Goal: Task Accomplishment & Management: Manage account settings

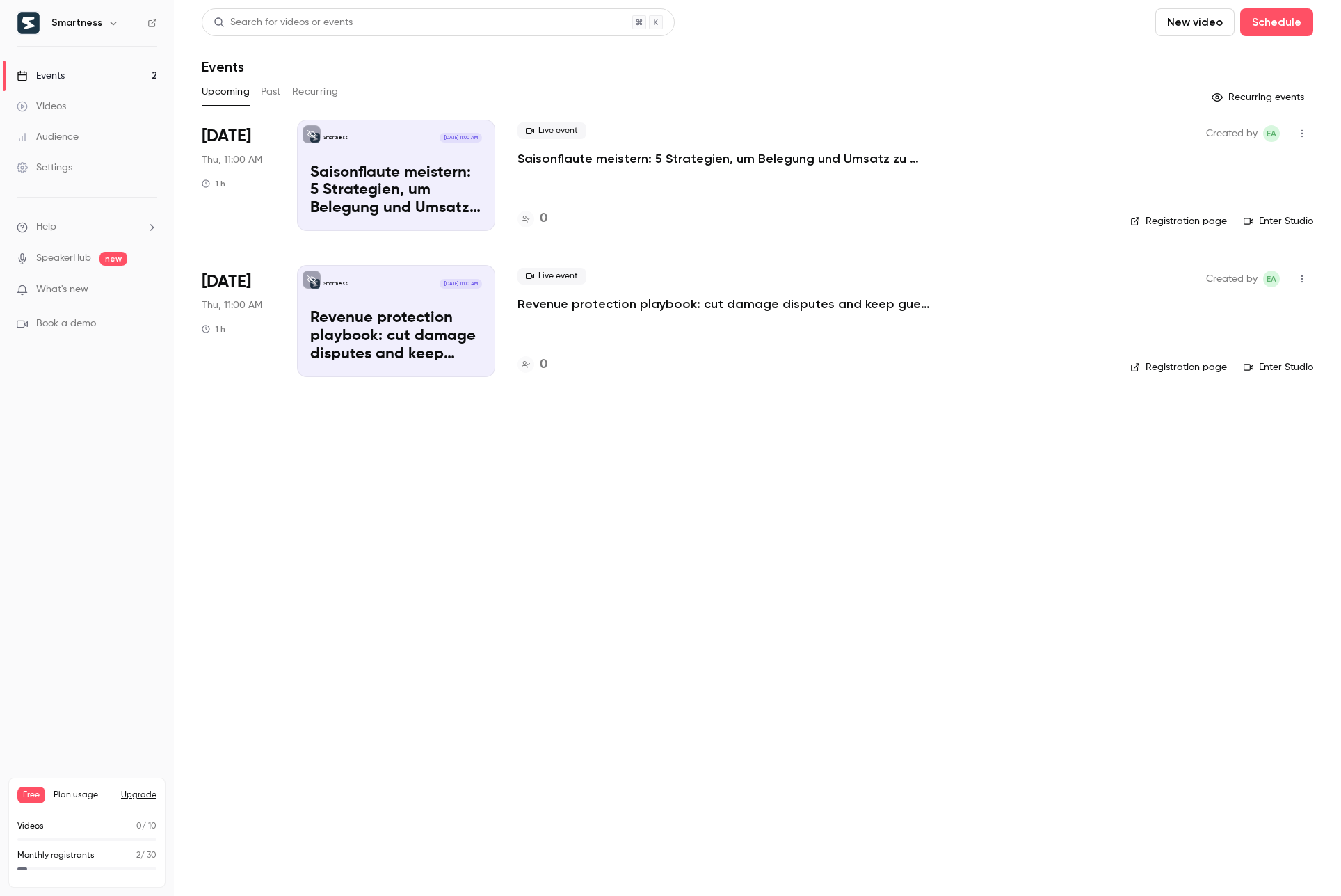
click at [111, 26] on icon "button" at bounding box center [113, 23] width 11 height 11
click at [82, 137] on link "Billing Free" at bounding box center [142, 129] width 260 height 39
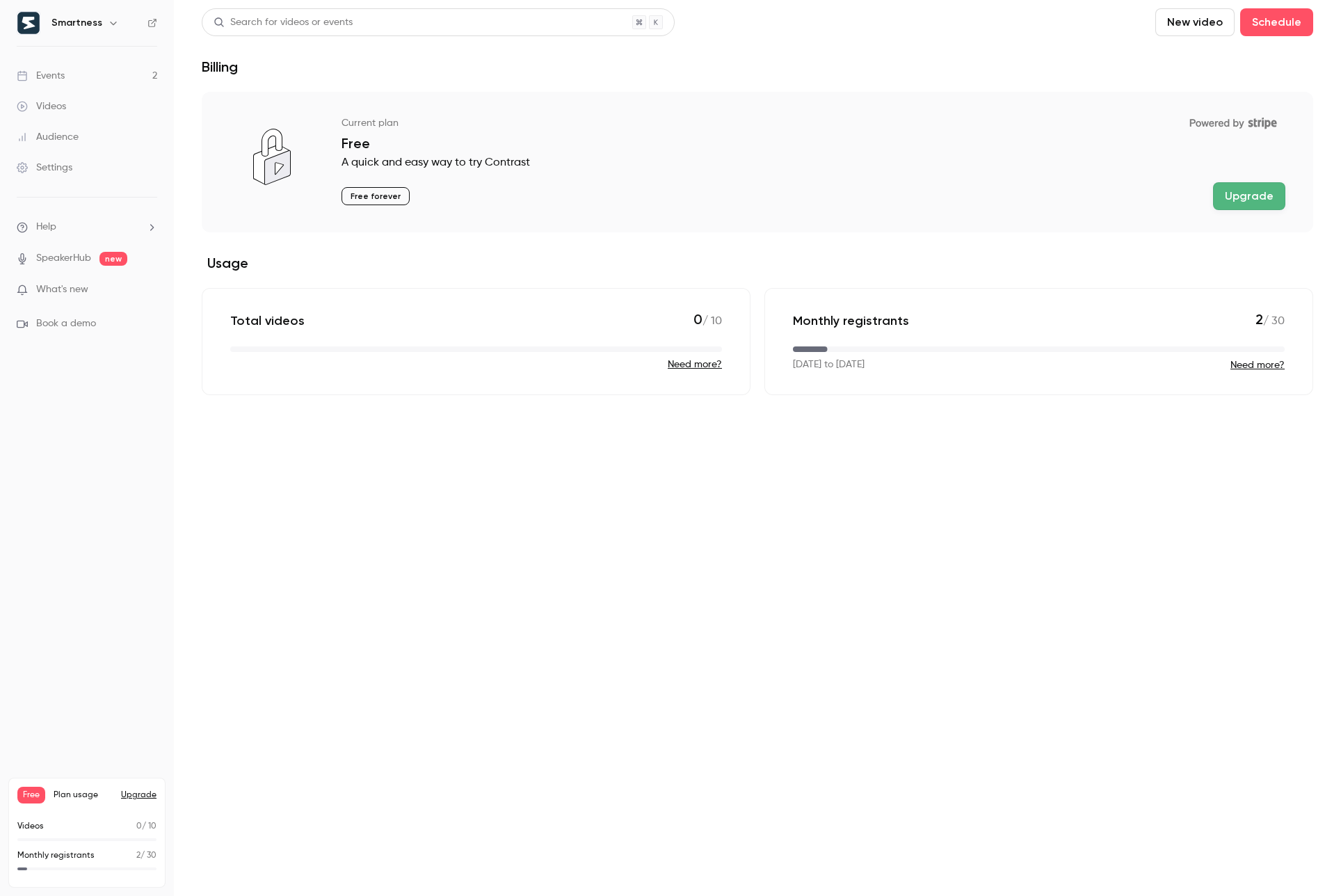
click at [485, 390] on div "Total videos 0 / 10 Need more?" at bounding box center [476, 341] width 549 height 107
click at [267, 320] on p "Total videos" at bounding box center [267, 320] width 75 height 17
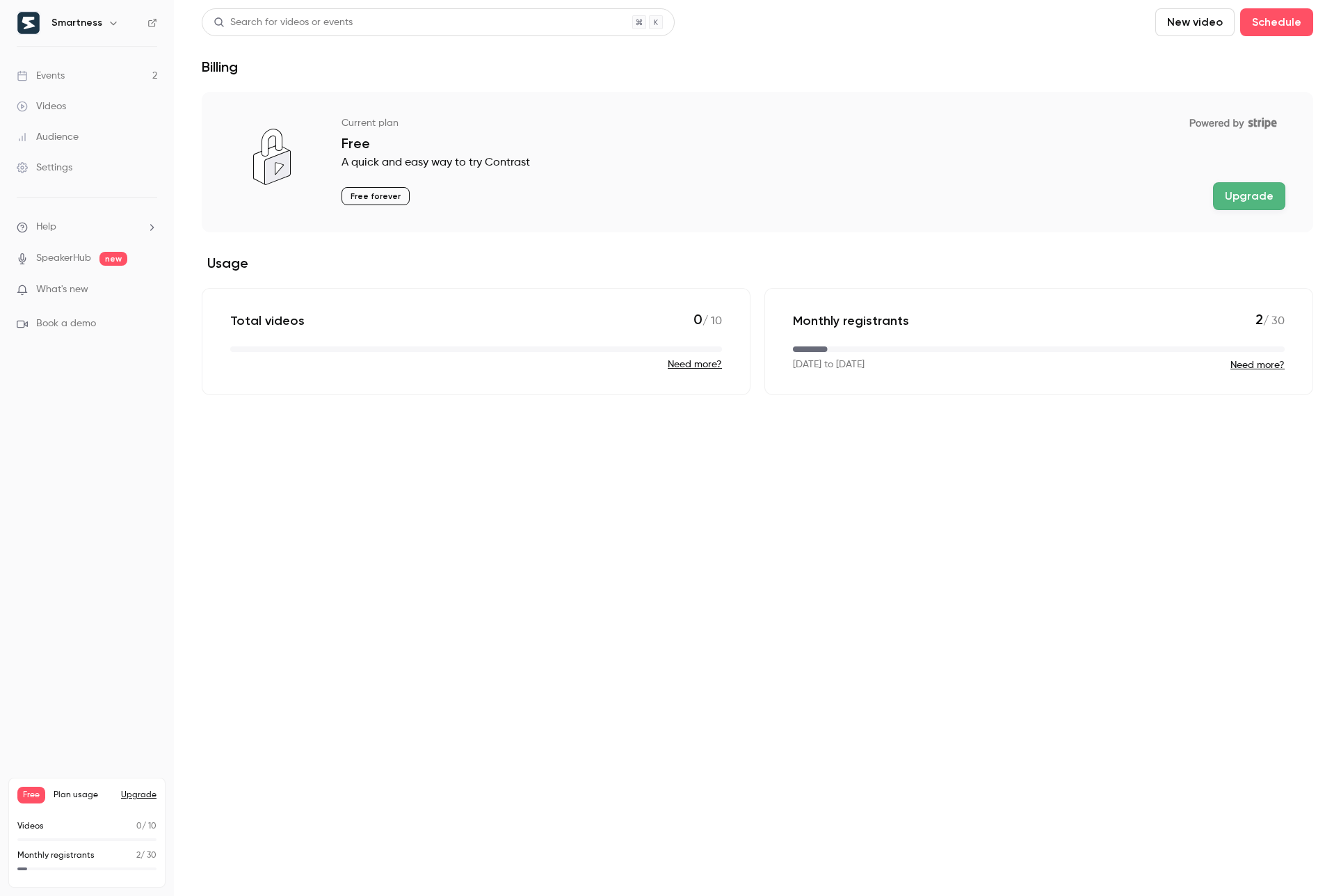
click at [267, 320] on p "Total videos" at bounding box center [267, 320] width 75 height 17
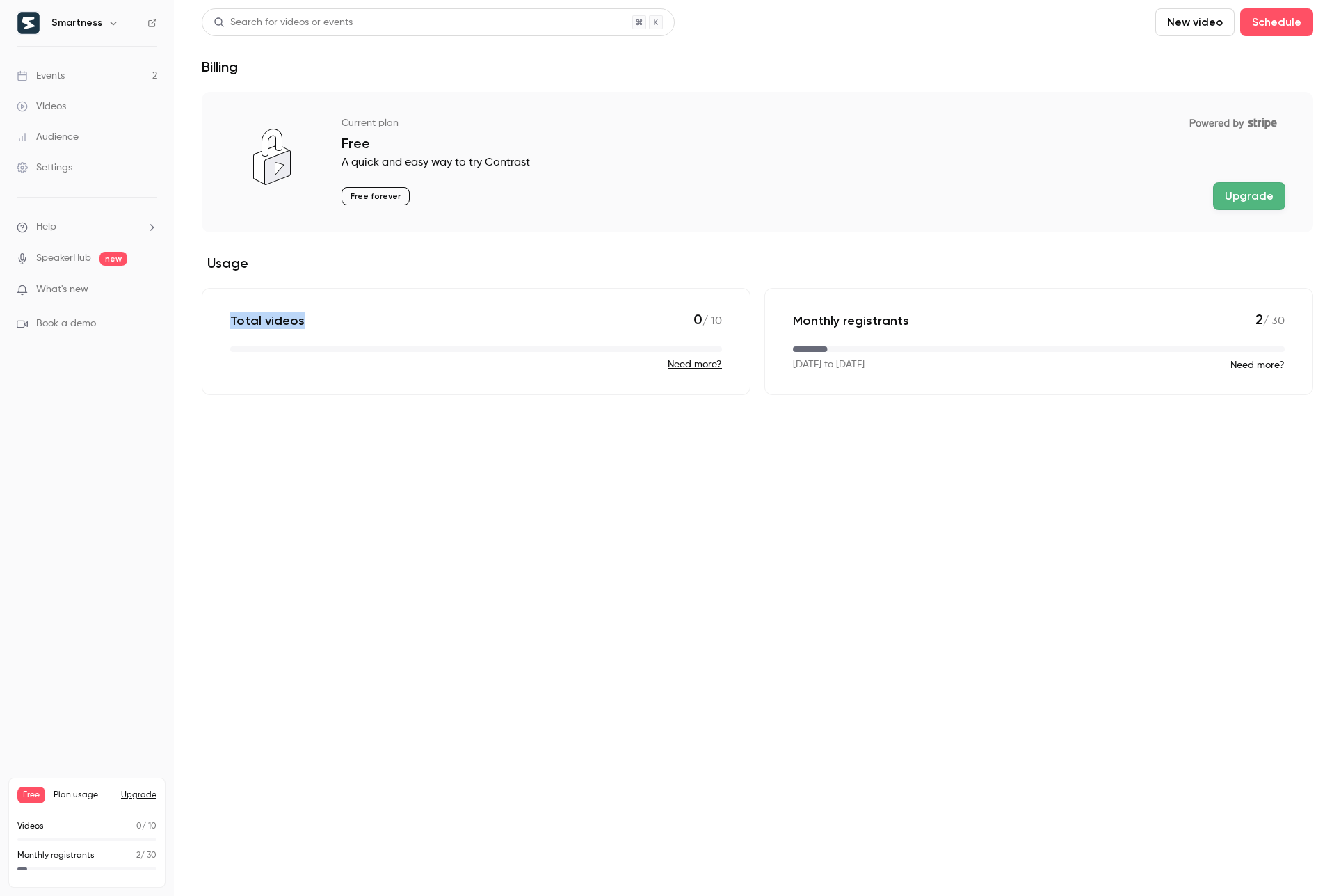
click at [344, 331] on div "Total videos 0 / 10 Need more?" at bounding box center [476, 341] width 549 height 107
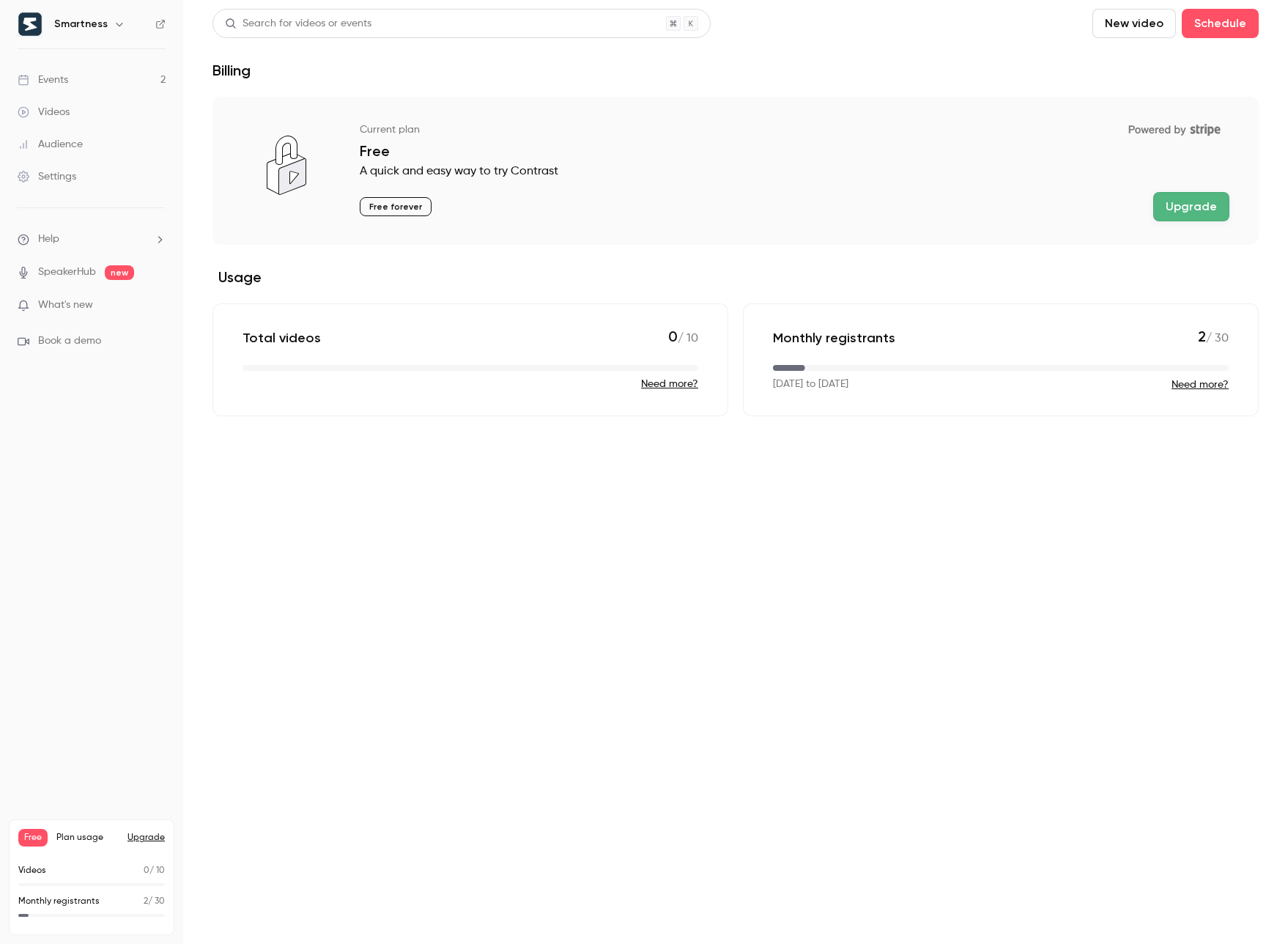
click at [77, 82] on link "Events 2" at bounding box center [91, 80] width 184 height 32
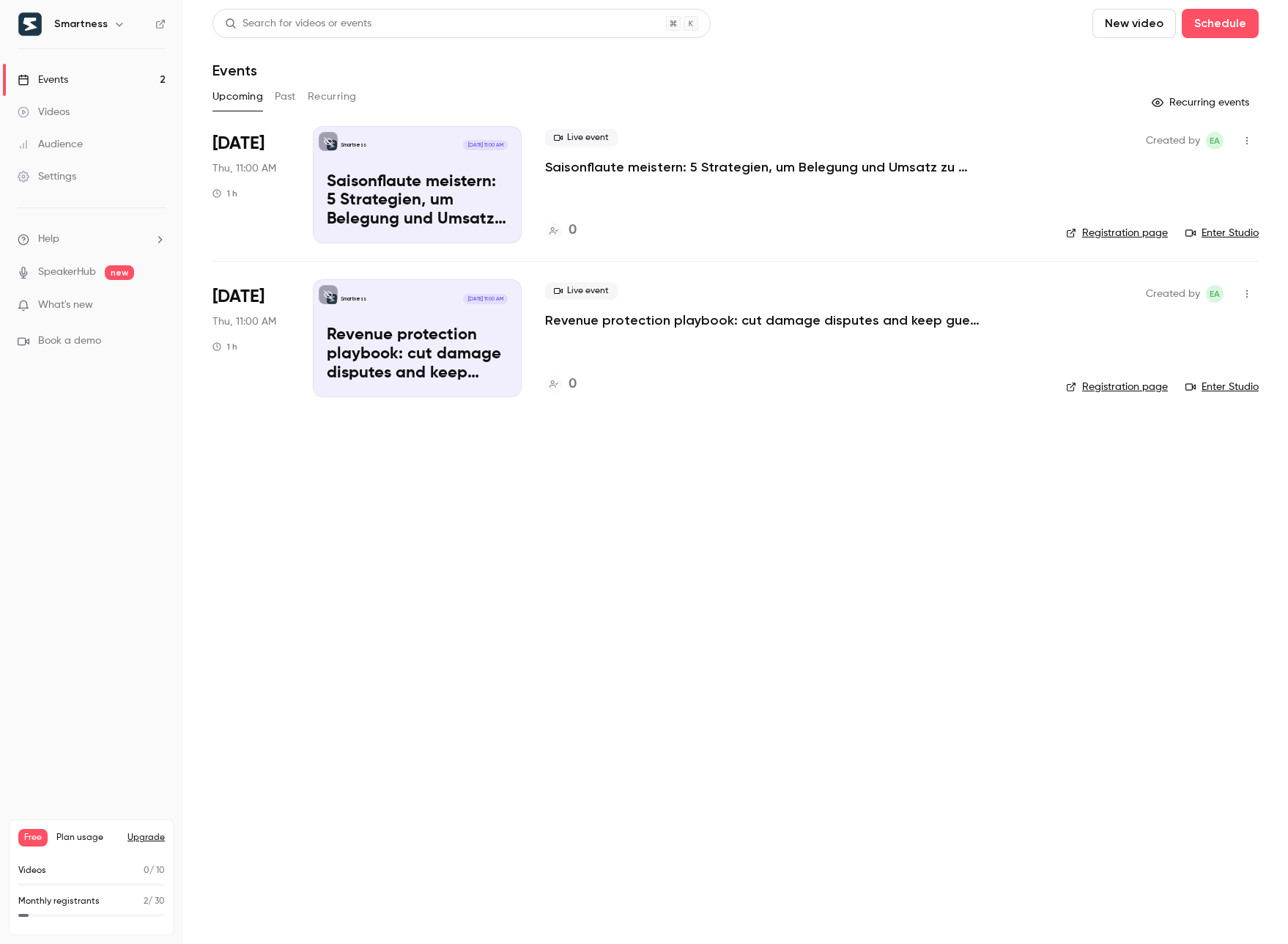
click at [75, 172] on div "Settings" at bounding box center [47, 176] width 59 height 15
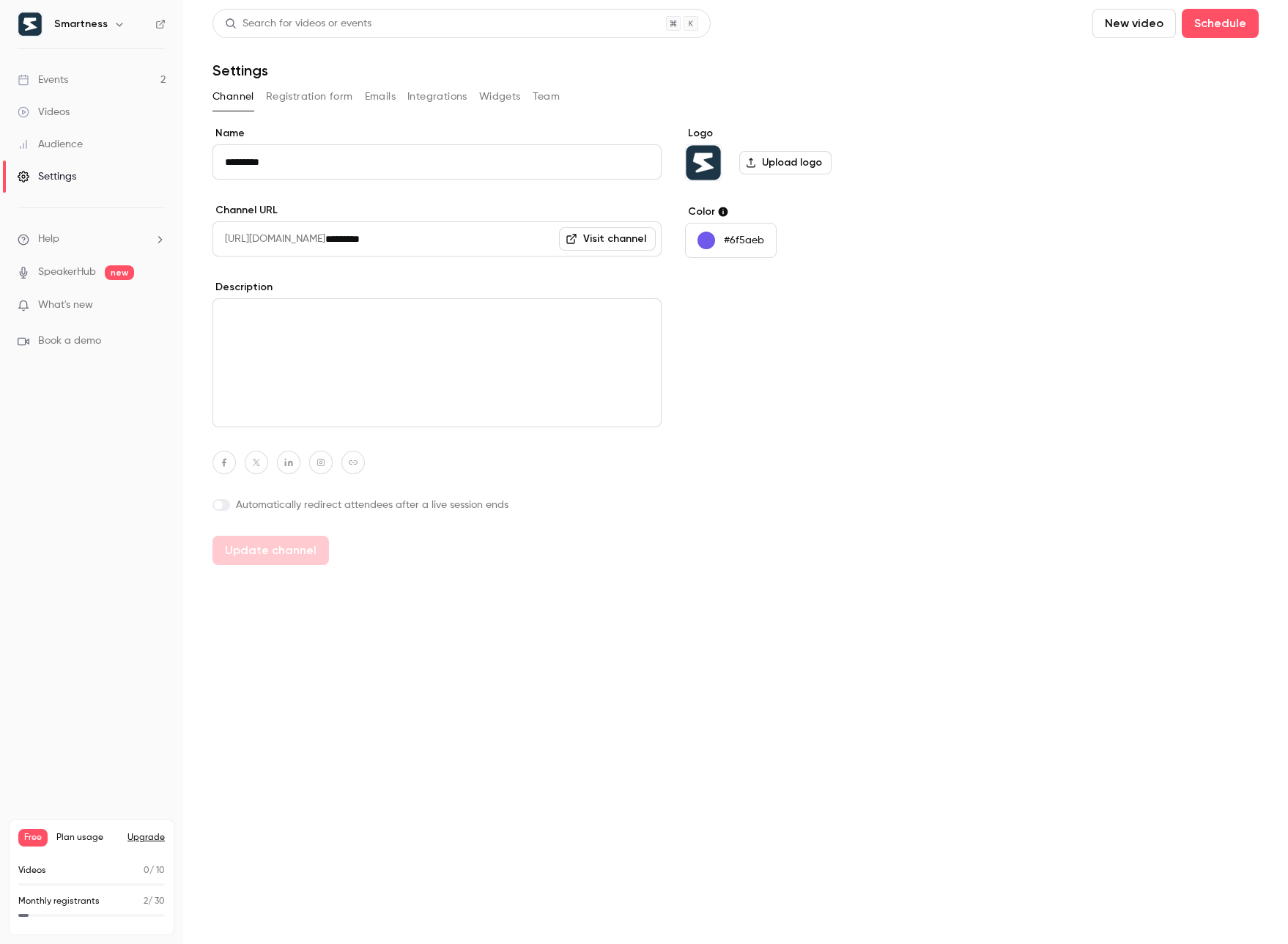
click at [73, 80] on link "Events 2" at bounding box center [91, 80] width 184 height 32
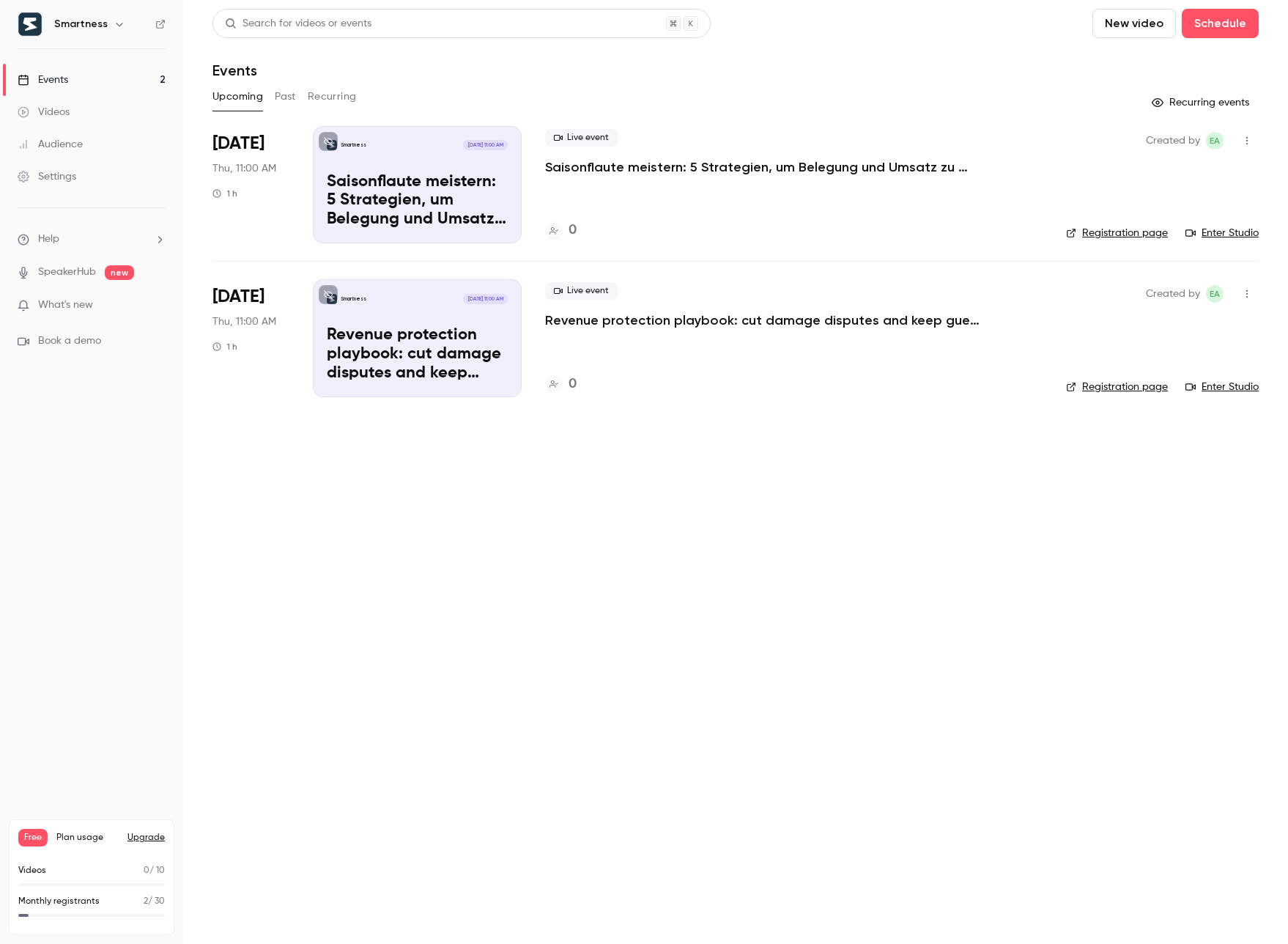
click at [111, 22] on button "button" at bounding box center [119, 24] width 18 height 18
click at [108, 22] on div at bounding box center [644, 472] width 1288 height 944
click at [599, 323] on p "Revenue protection playbook: cut damage disputes and keep guest trust" at bounding box center [765, 320] width 440 height 18
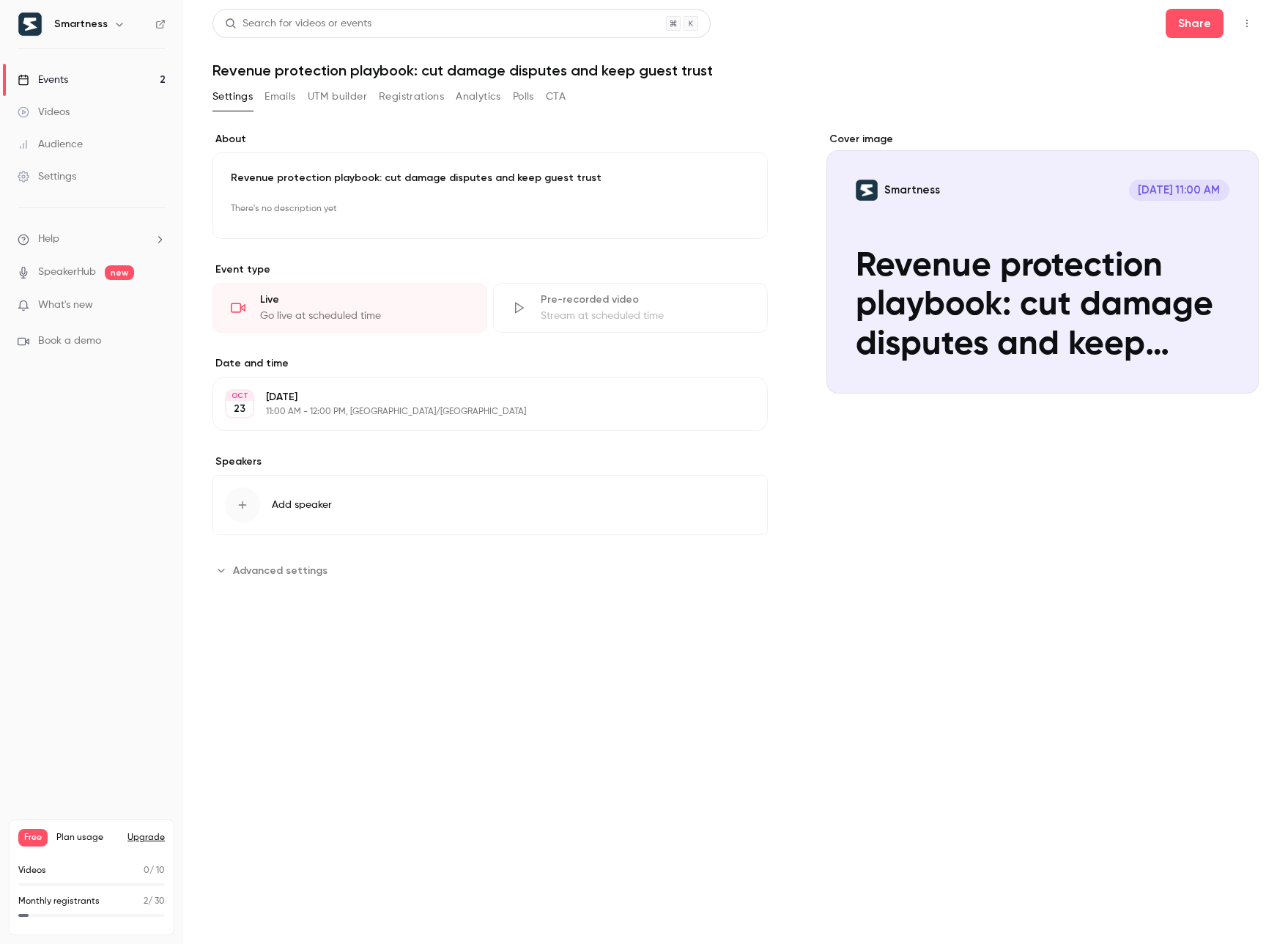
click at [288, 96] on button "Emails" at bounding box center [280, 96] width 31 height 23
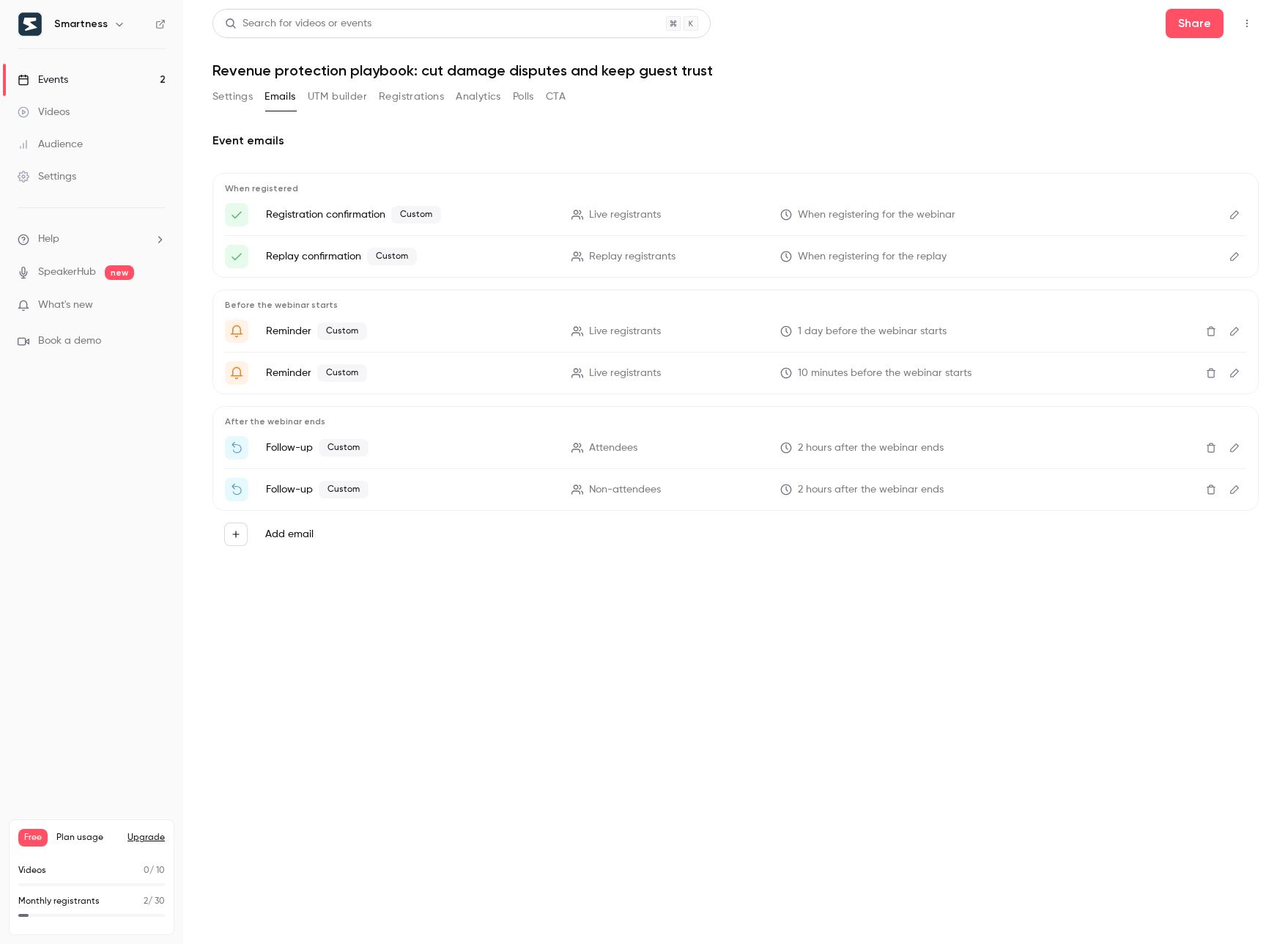
click at [1236, 453] on button "Edit" at bounding box center [1234, 447] width 23 height 23
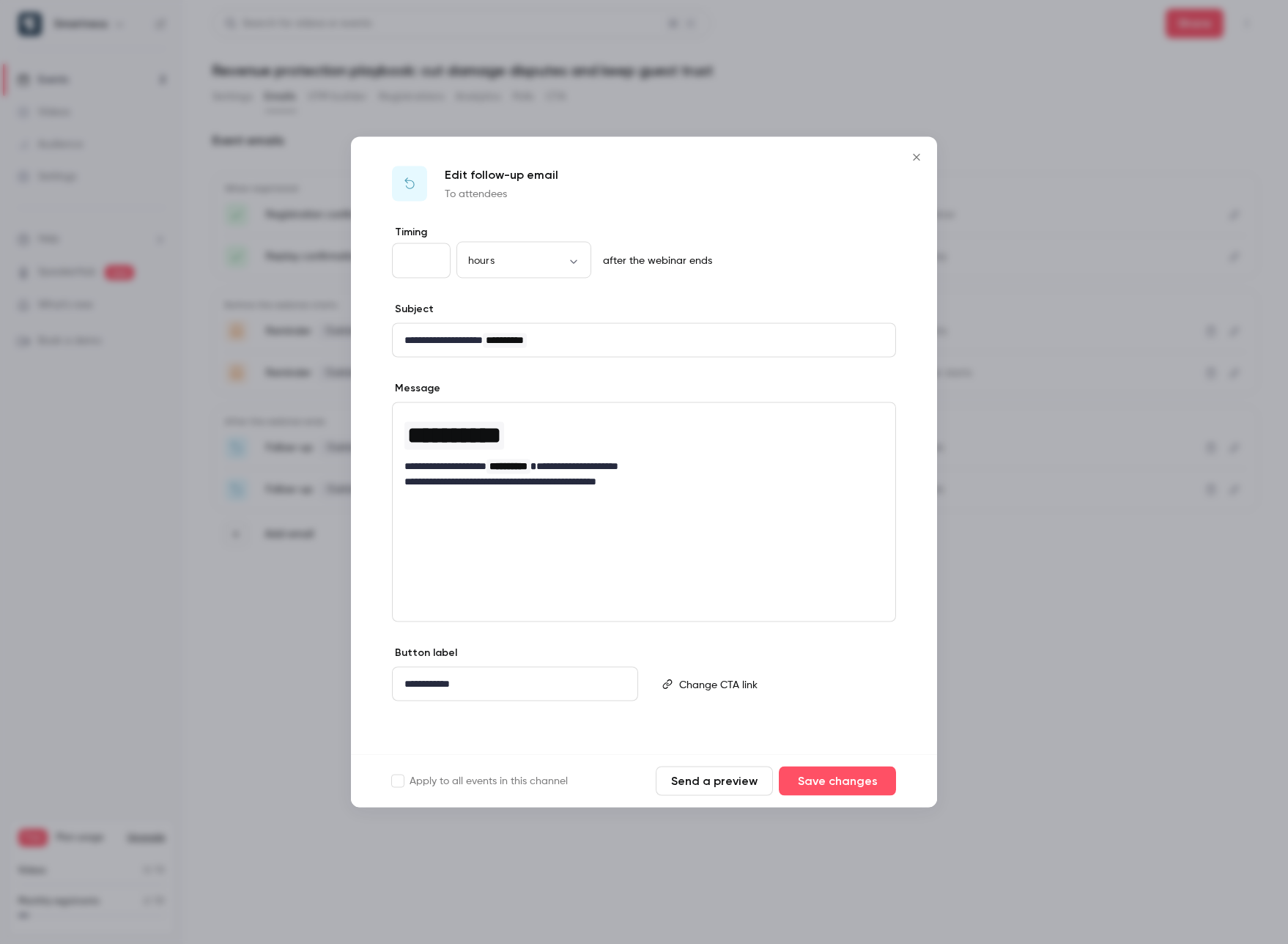
click at [740, 691] on div "editor" at bounding box center [784, 684] width 221 height 33
click at [730, 722] on div "Type { for variables" at bounding box center [772, 685] width 246 height 79
click at [590, 482] on p "**********" at bounding box center [644, 481] width 479 height 15
click at [711, 485] on p "**********" at bounding box center [644, 481] width 479 height 15
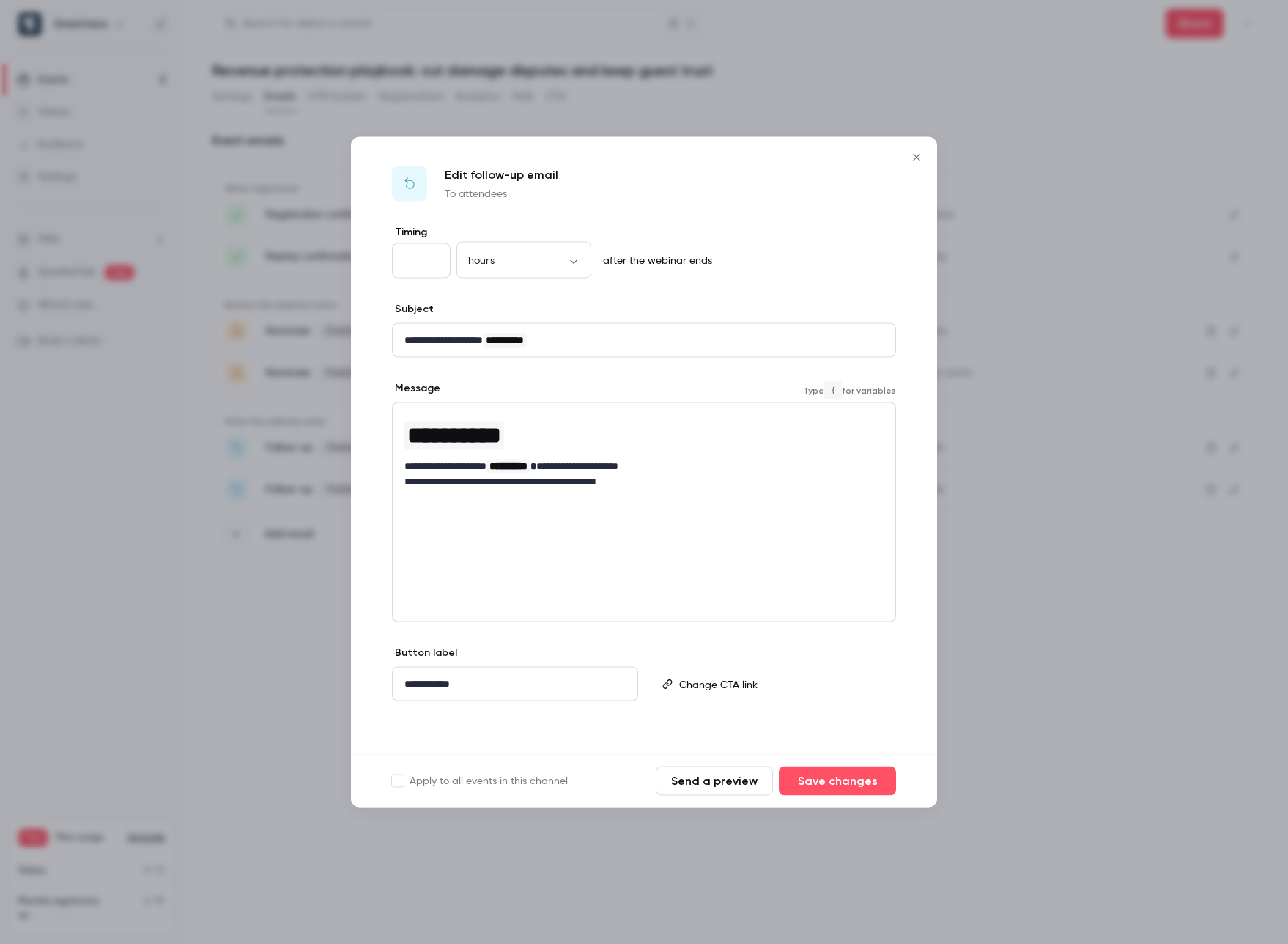
click at [921, 158] on icon "Close" at bounding box center [917, 158] width 18 height 12
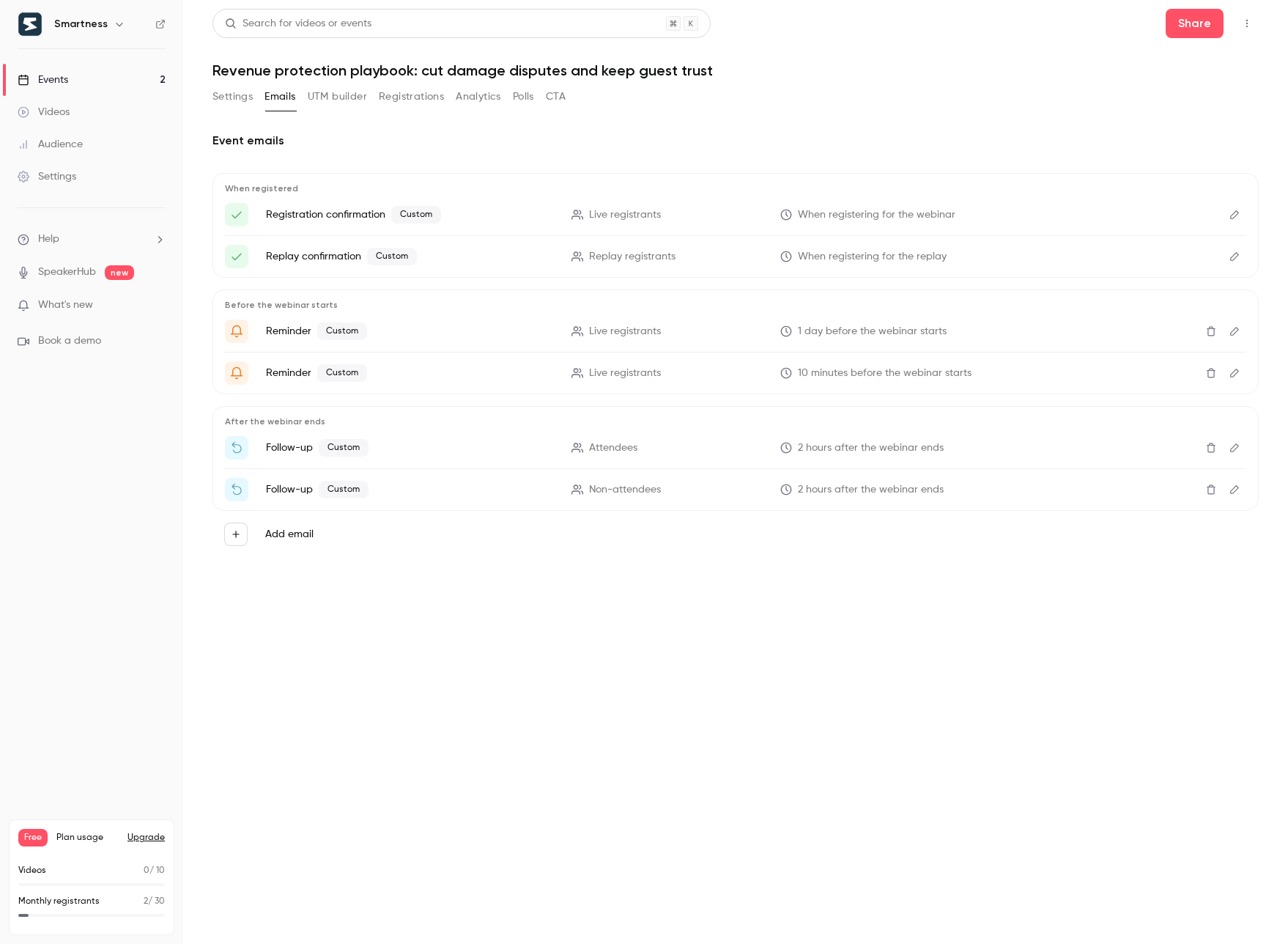
click at [1232, 449] on icon "Edit" at bounding box center [1235, 447] width 12 height 10
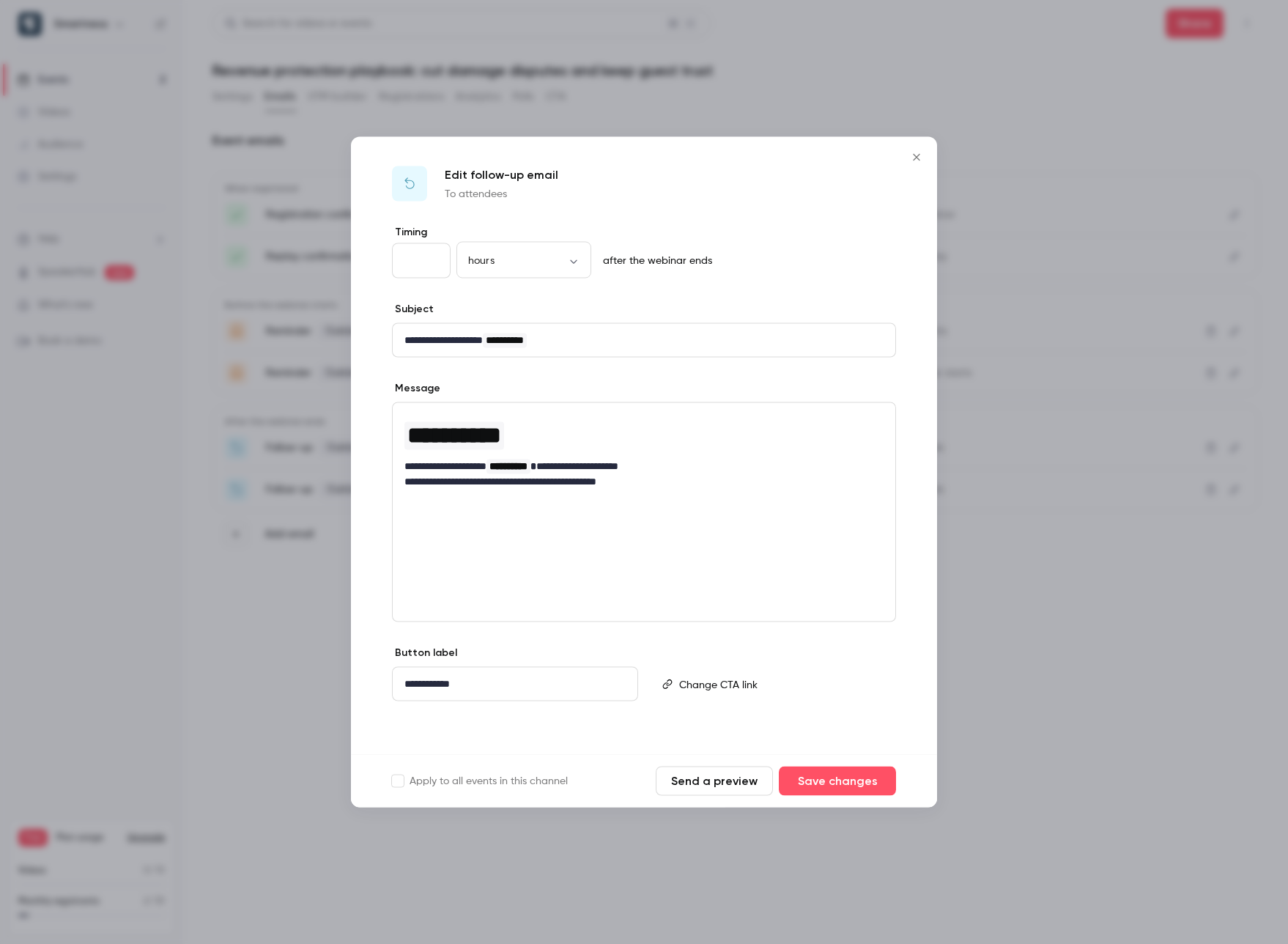
click at [608, 362] on div "**********" at bounding box center [644, 490] width 586 height 529
click at [737, 781] on button "Send a preview" at bounding box center [714, 781] width 117 height 29
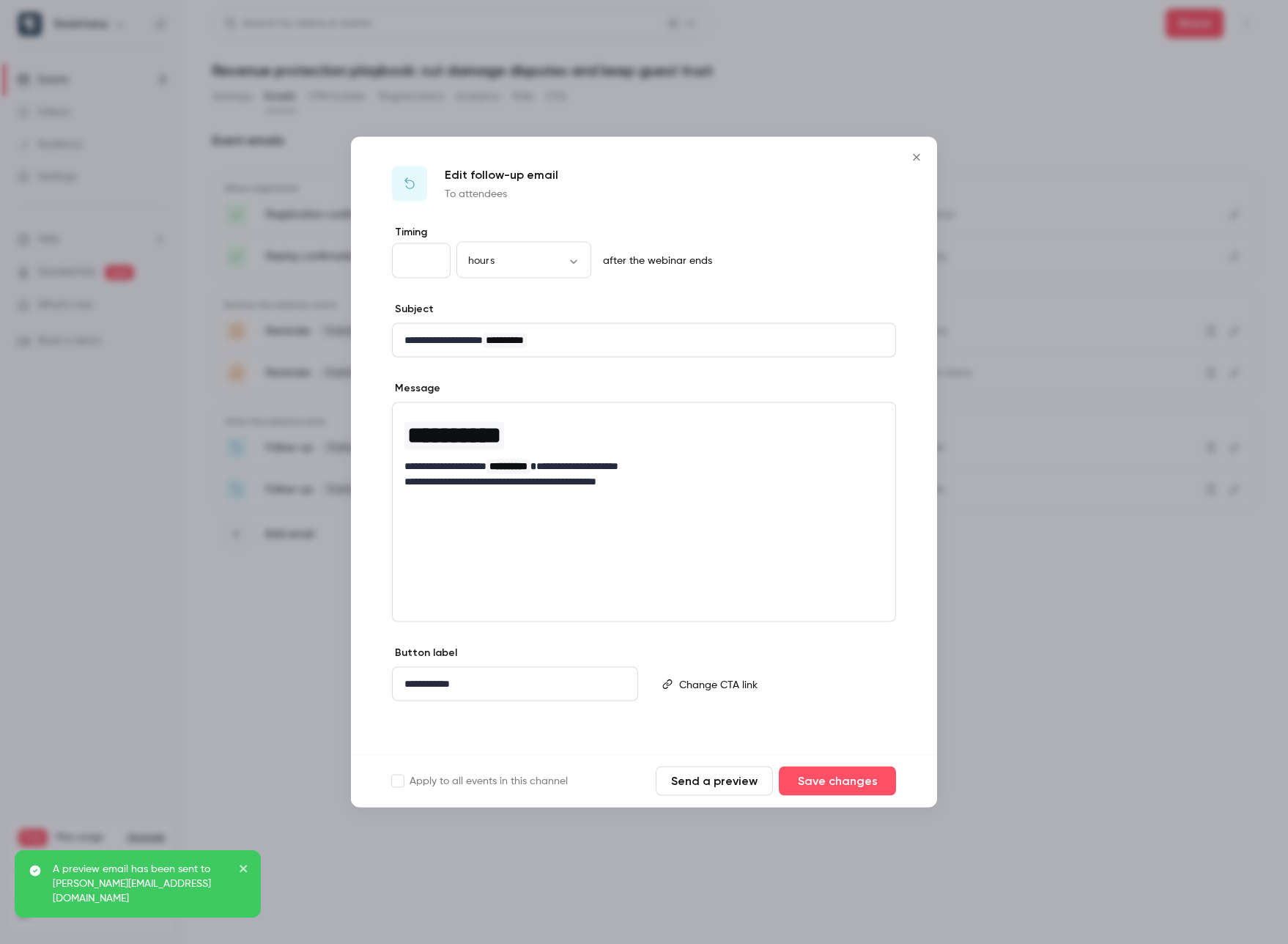
click at [918, 156] on icon "Close" at bounding box center [917, 158] width 18 height 12
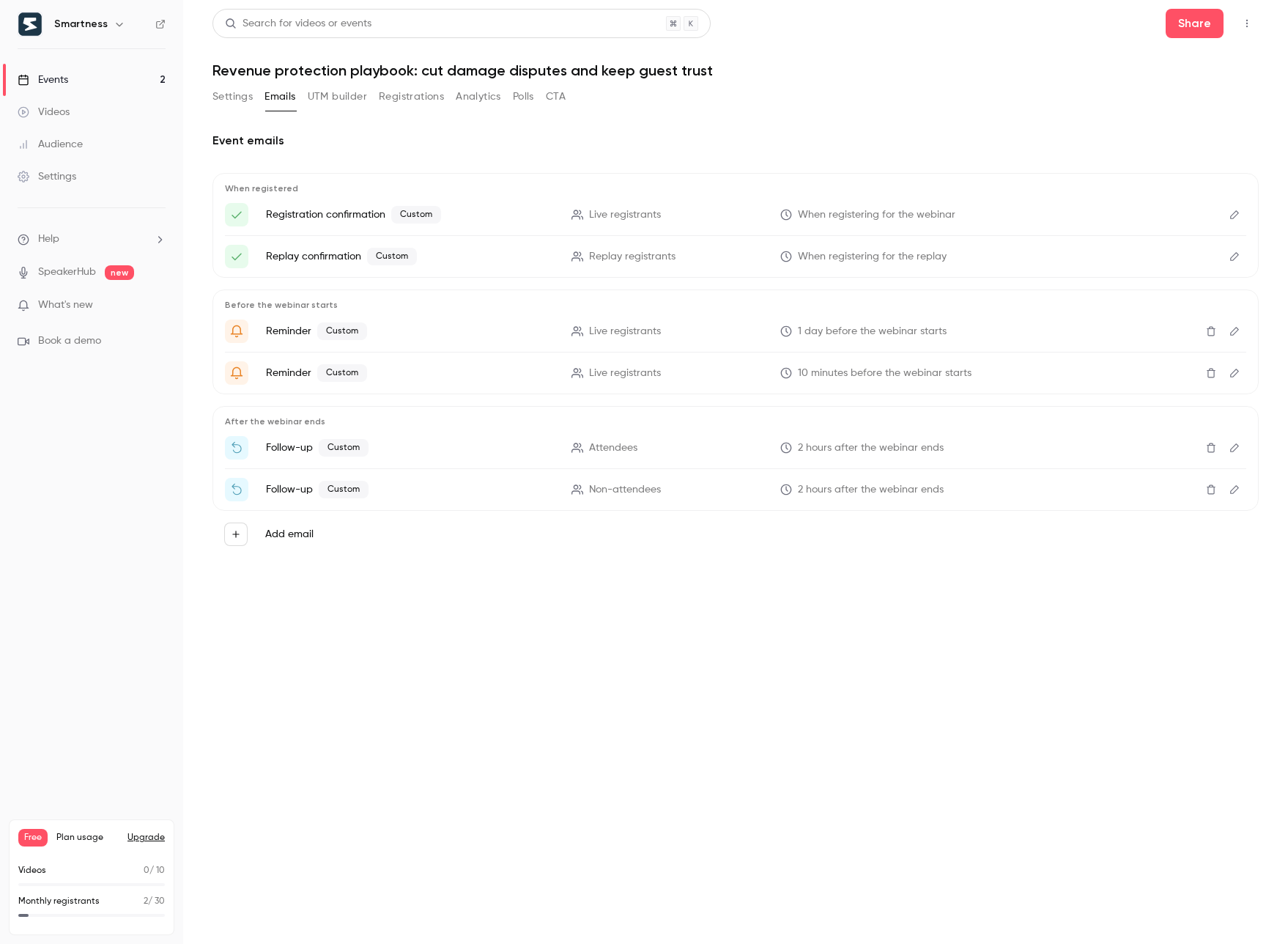
click at [1238, 447] on icon "Edit" at bounding box center [1235, 447] width 12 height 10
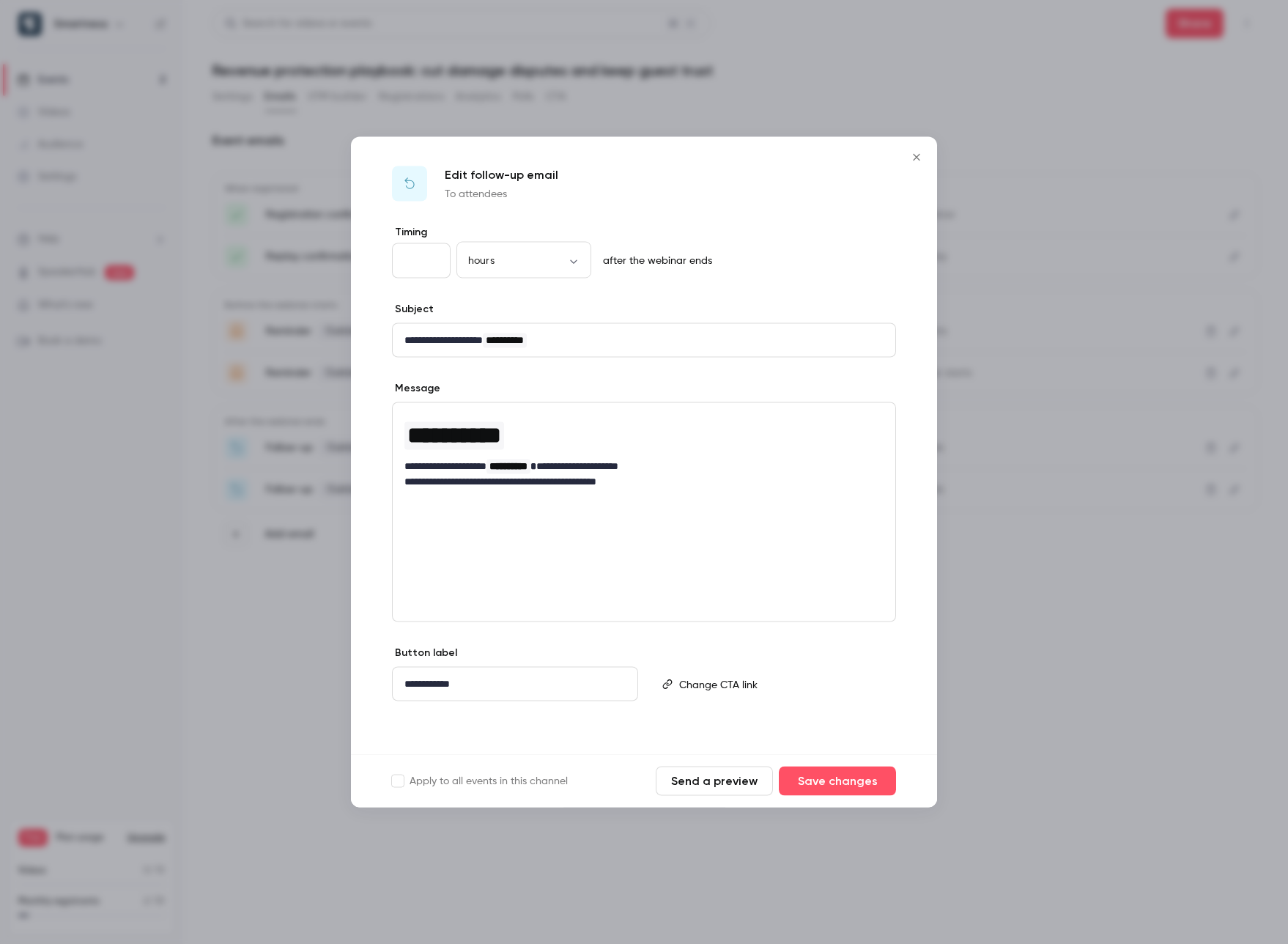
click at [594, 480] on p "**********" at bounding box center [644, 481] width 479 height 15
click at [823, 767] on button "Save changes" at bounding box center [836, 781] width 117 height 29
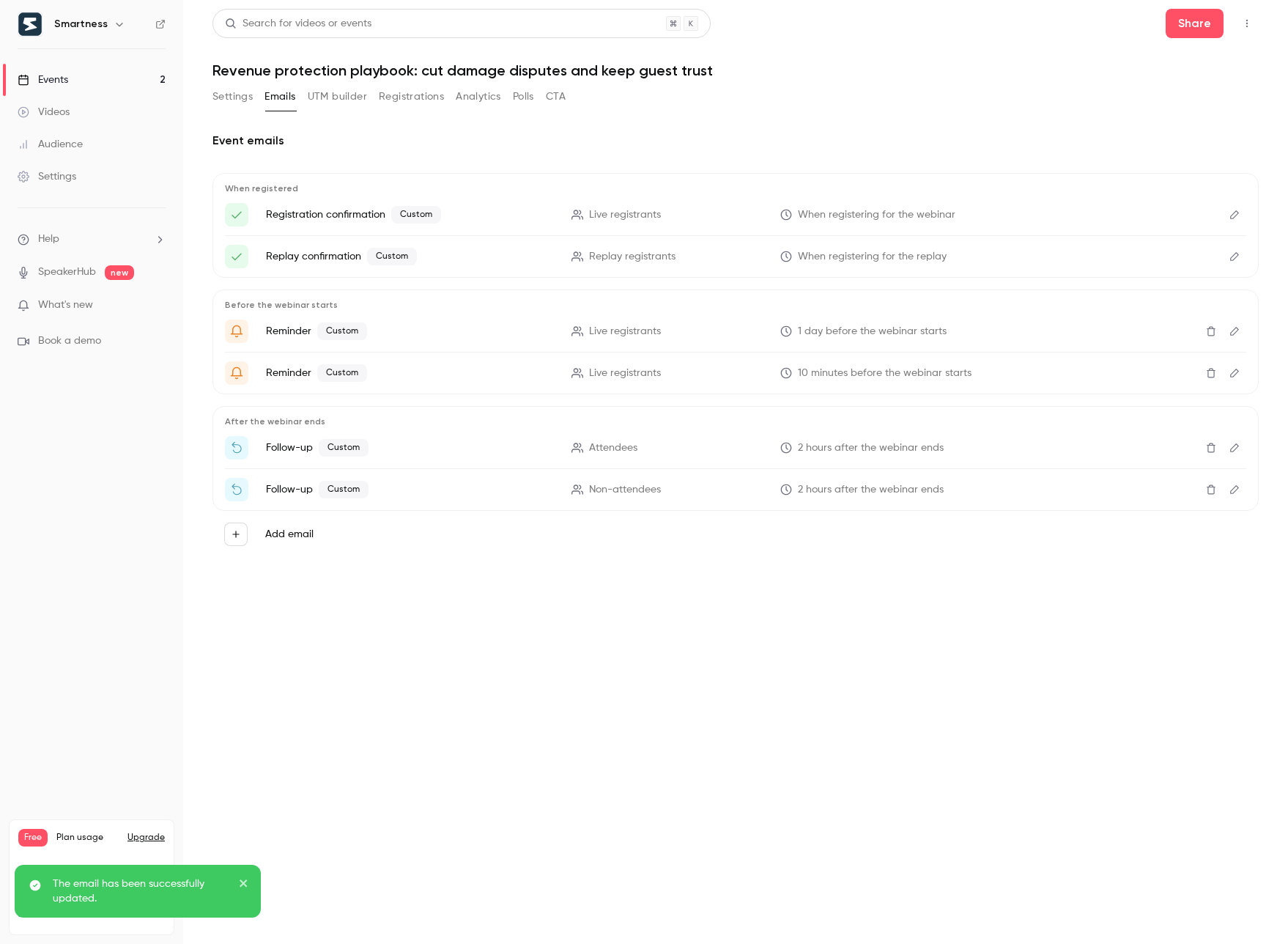
click at [1229, 487] on icon "Edit" at bounding box center [1235, 489] width 12 height 10
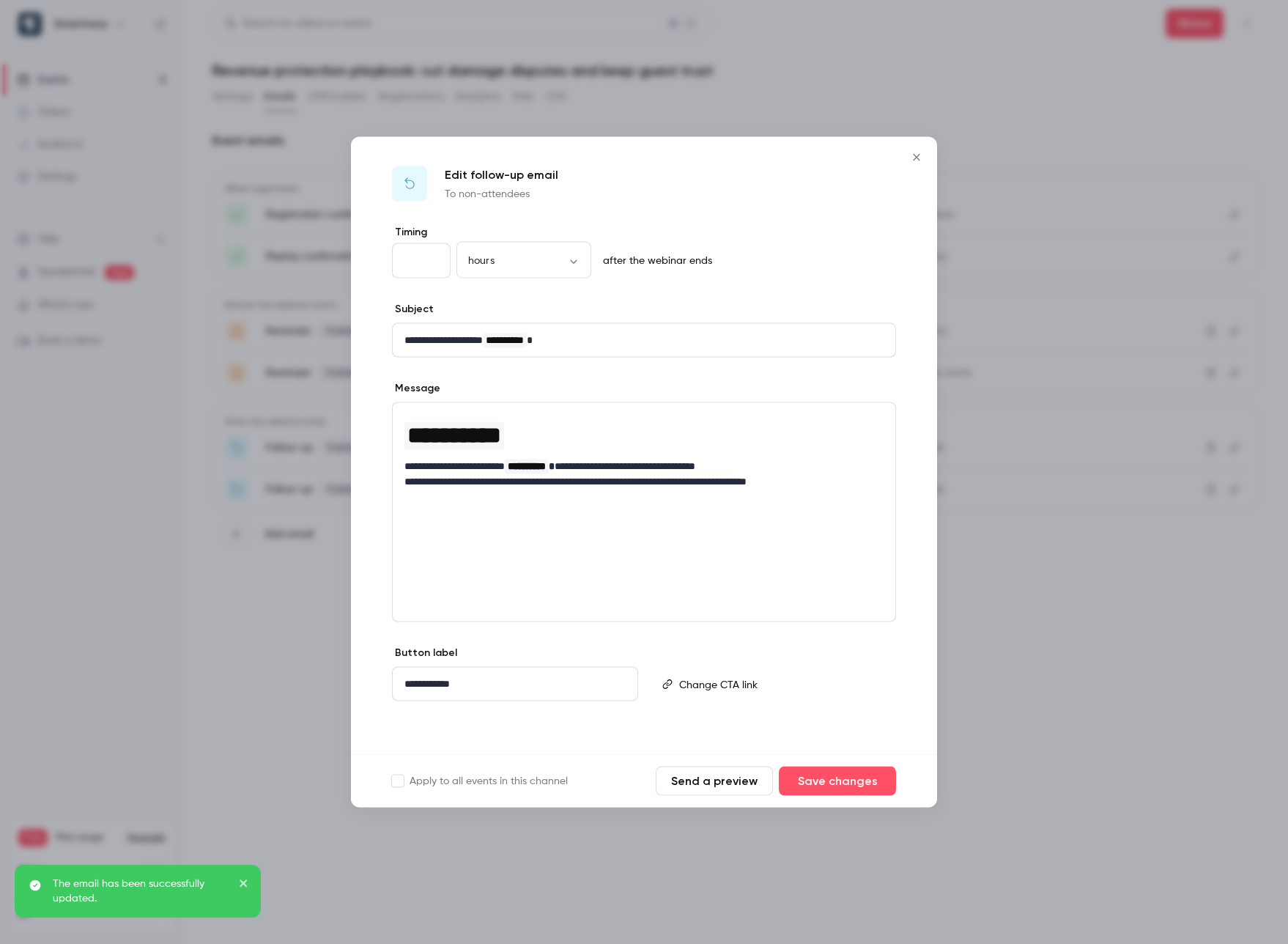
click at [666, 484] on p "**********" at bounding box center [644, 481] width 479 height 15
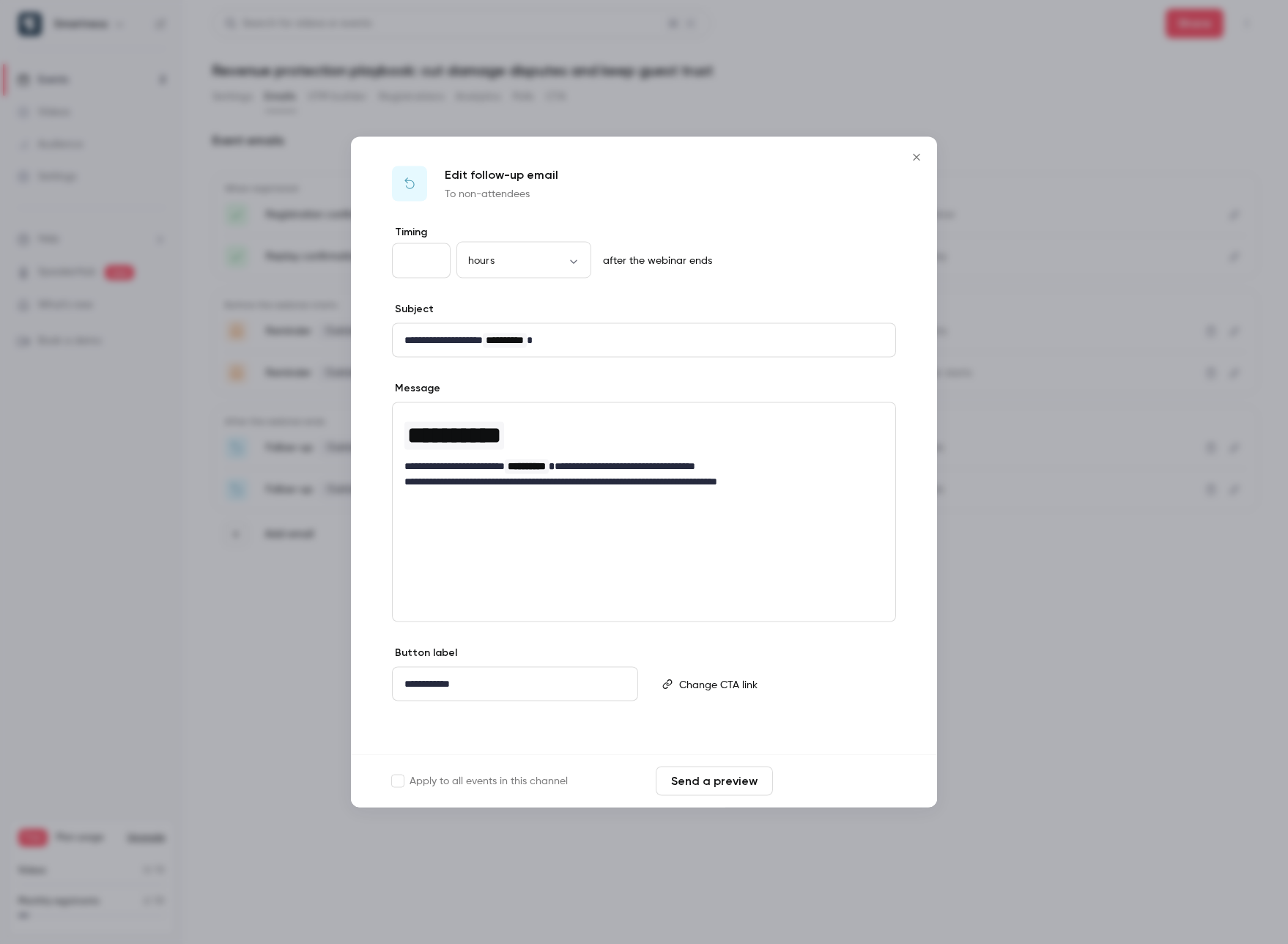
click at [845, 786] on button "Save changes" at bounding box center [836, 781] width 117 height 29
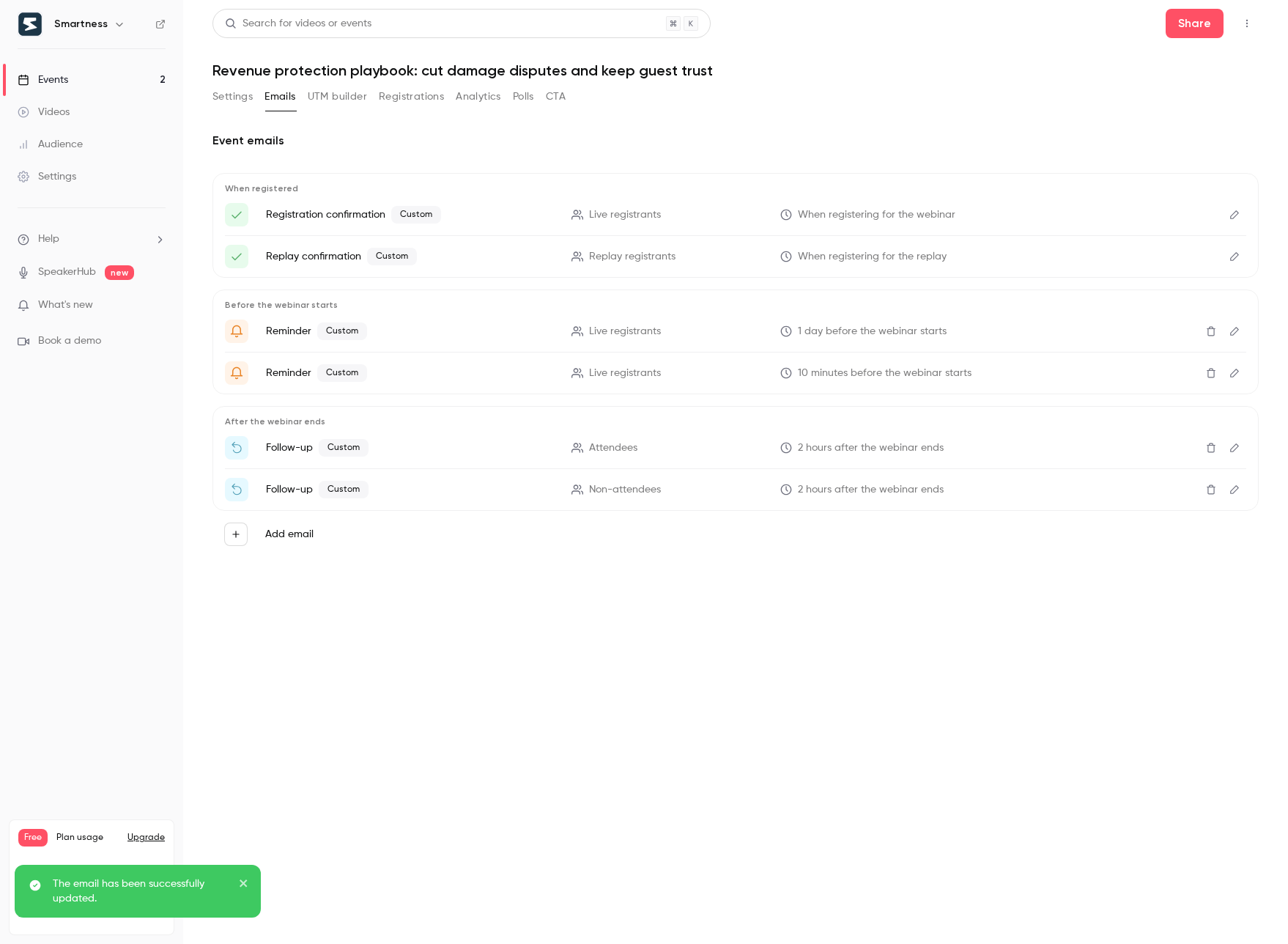
click at [1235, 452] on icon "Edit" at bounding box center [1235, 447] width 12 height 10
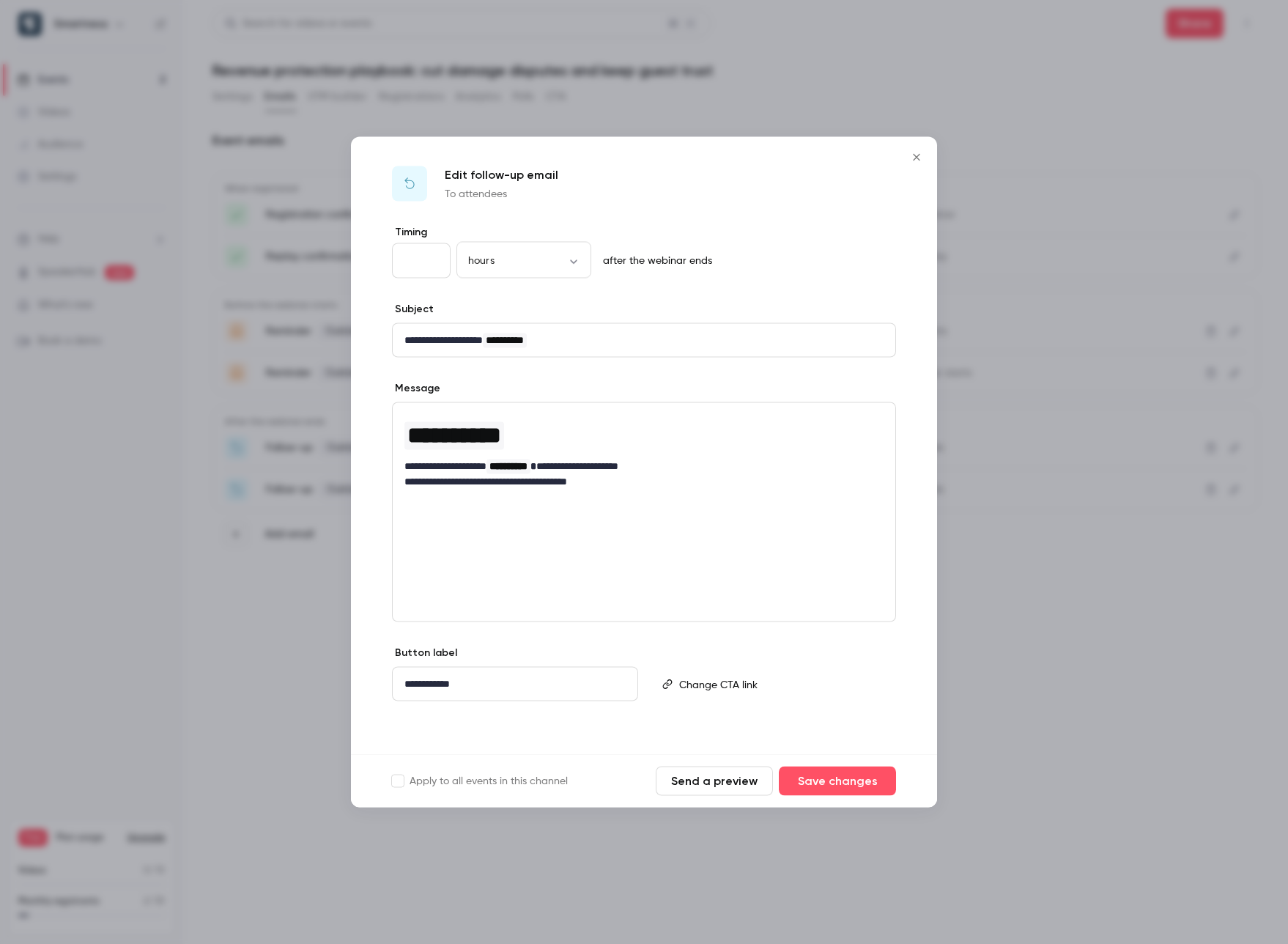
click at [917, 157] on icon "Close" at bounding box center [917, 157] width 7 height 7
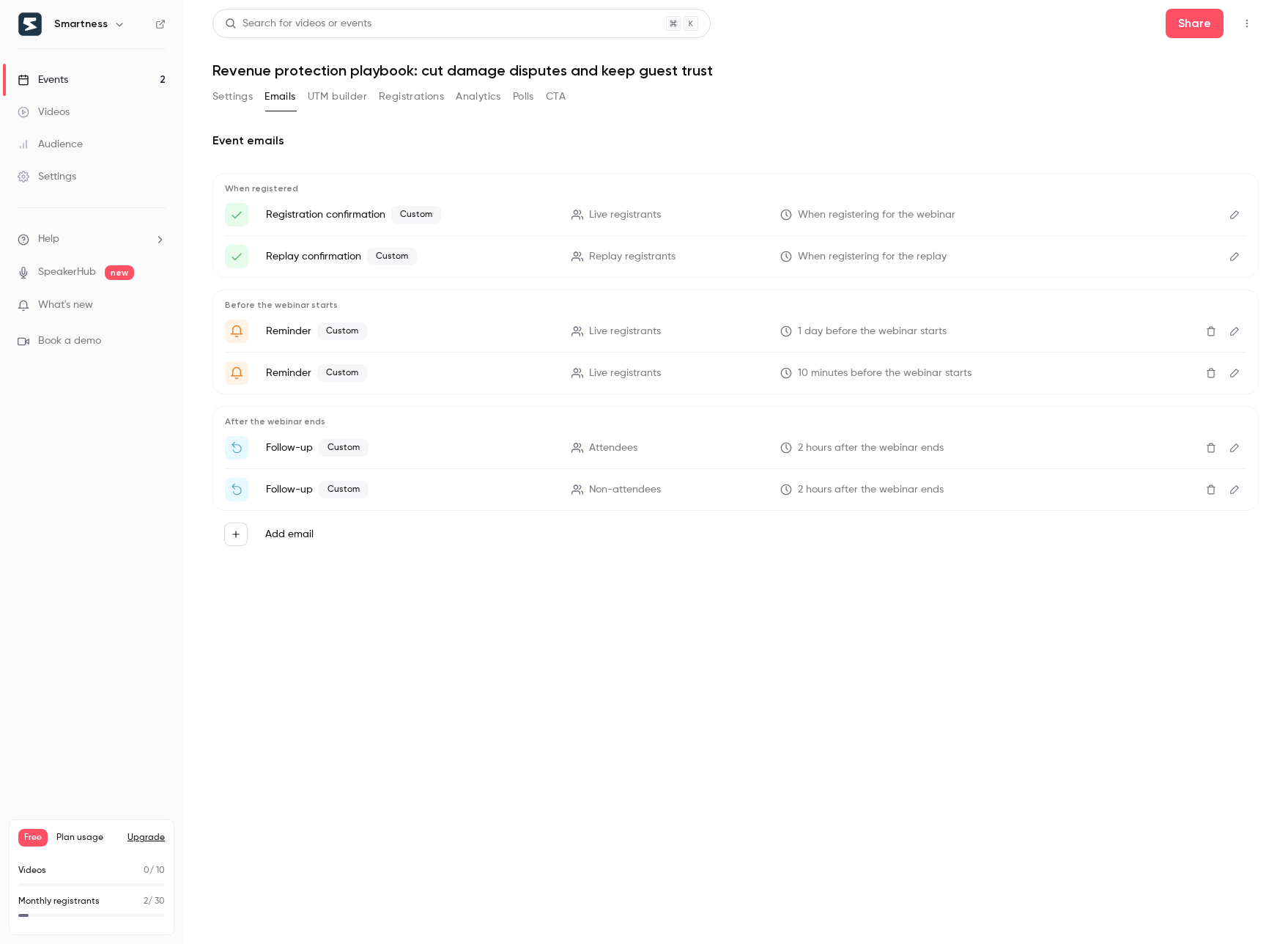
click at [1238, 374] on icon "Edit" at bounding box center [1235, 373] width 12 height 10
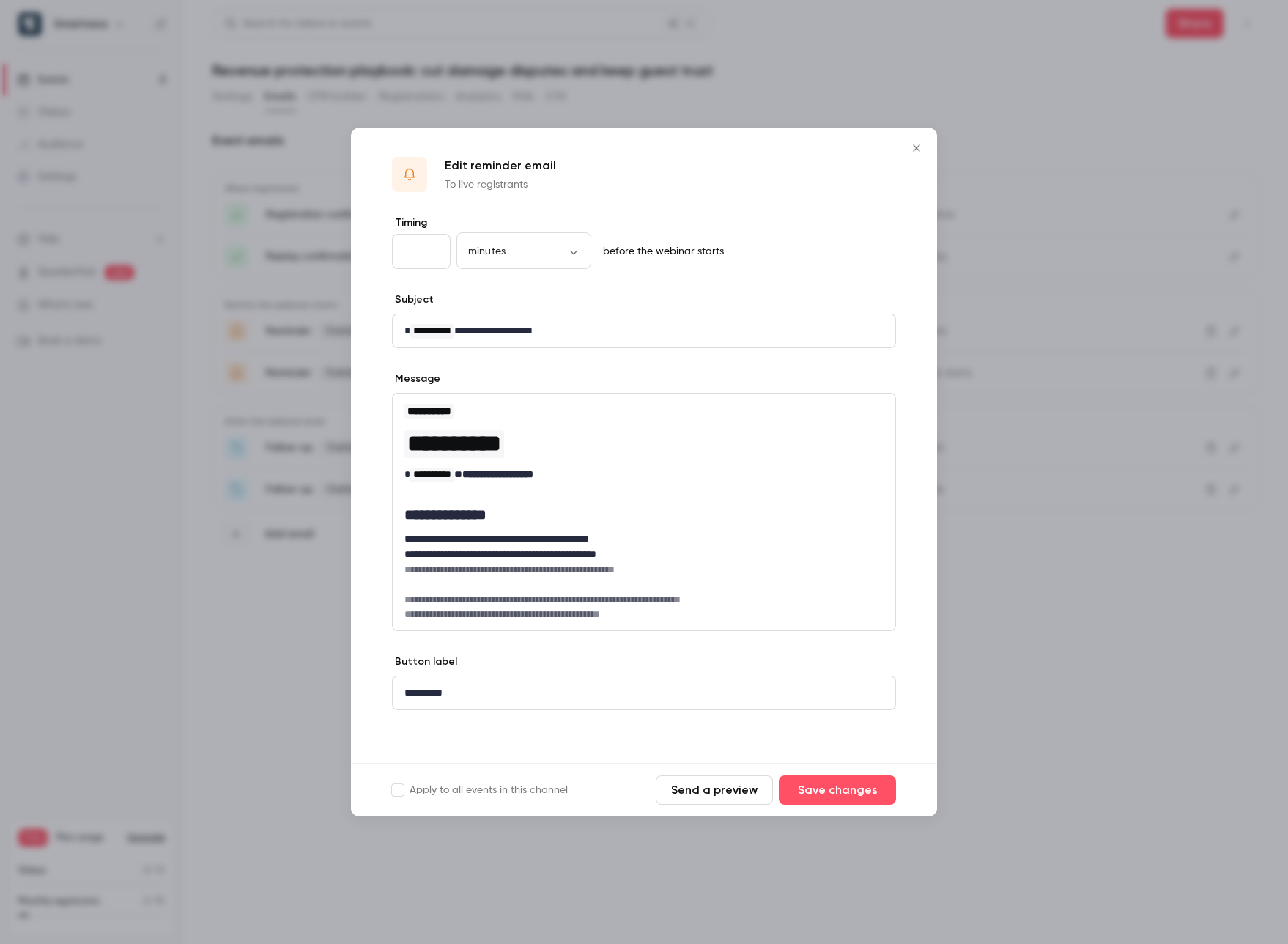
click at [917, 151] on icon "Close" at bounding box center [917, 149] width 18 height 12
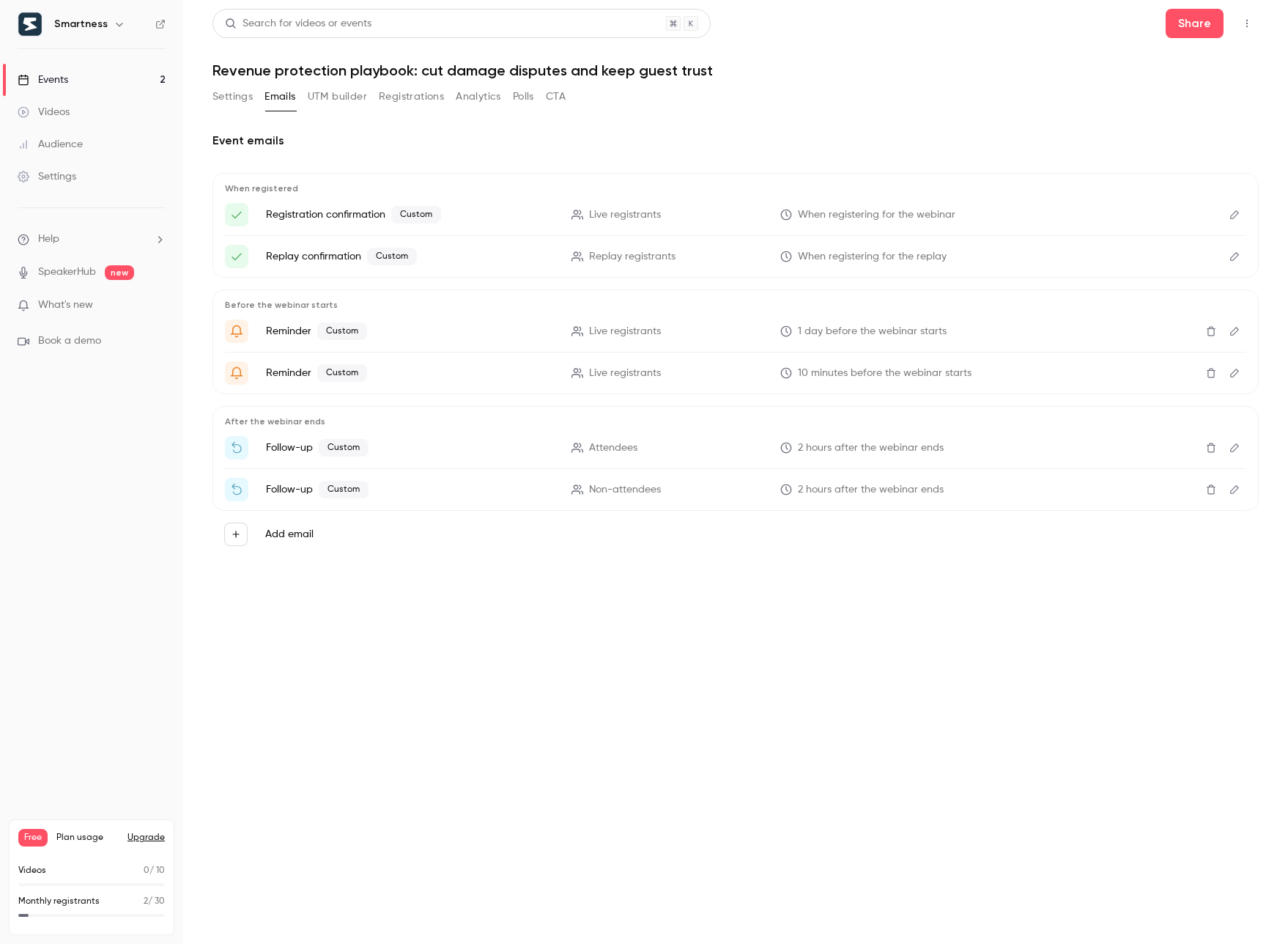
click at [1233, 250] on button "Edit" at bounding box center [1234, 256] width 23 height 23
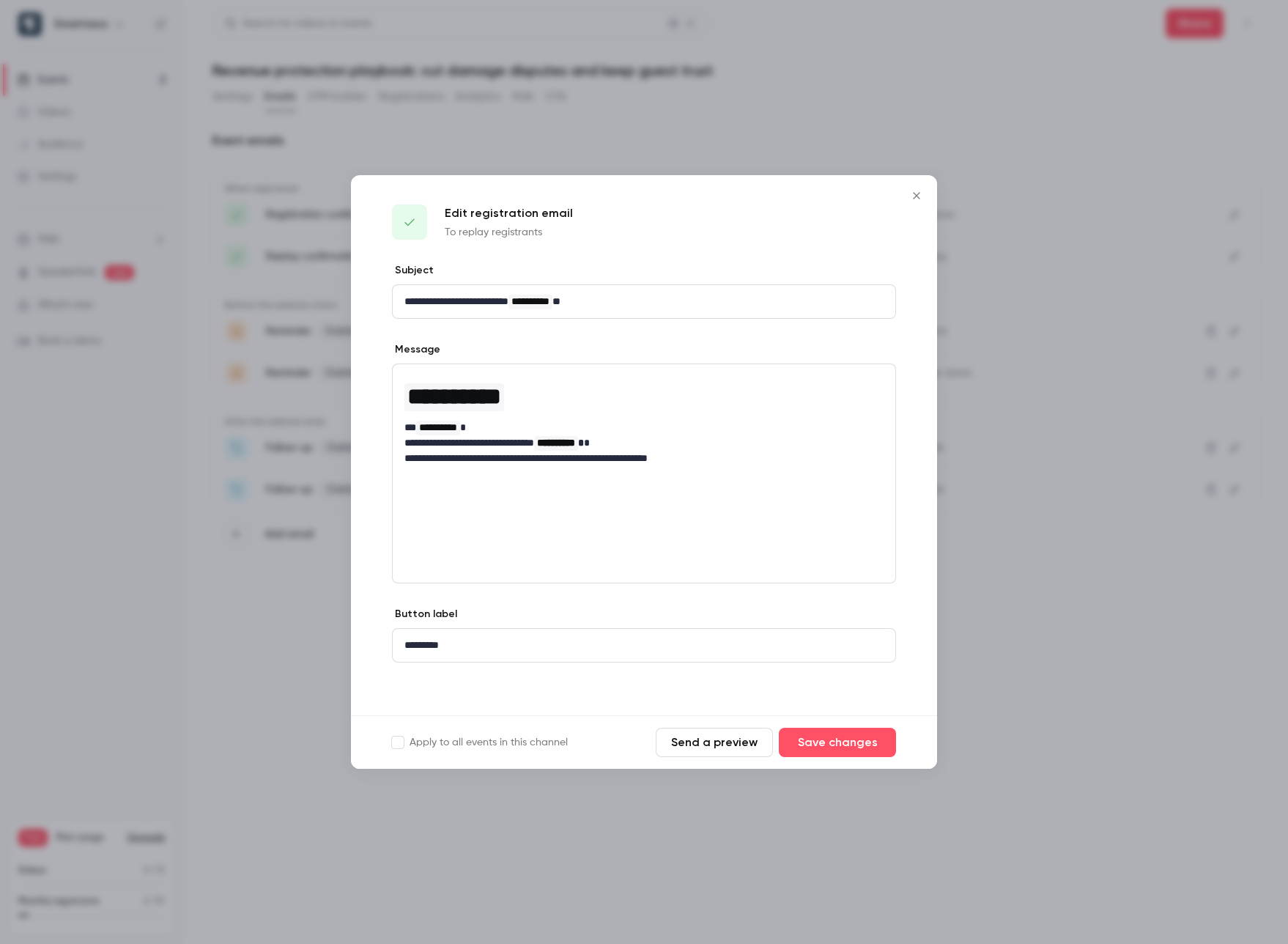
click at [918, 191] on icon "Close" at bounding box center [917, 195] width 18 height 12
